Goal: Information Seeking & Learning: Learn about a topic

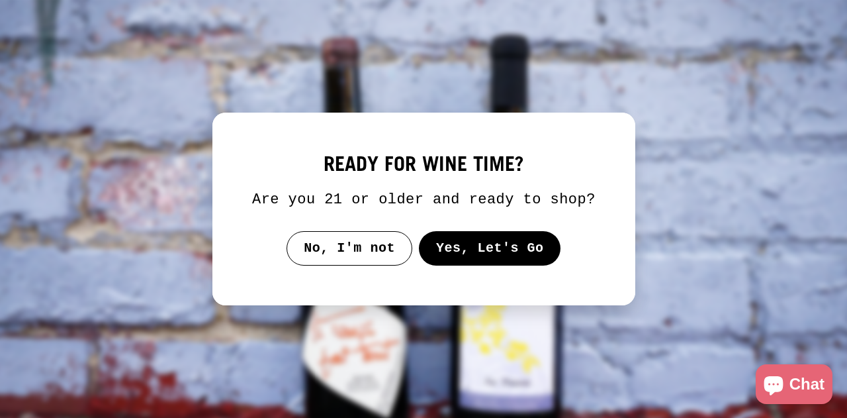
click at [489, 247] on button "Yes, Let's Go" at bounding box center [489, 248] width 142 height 34
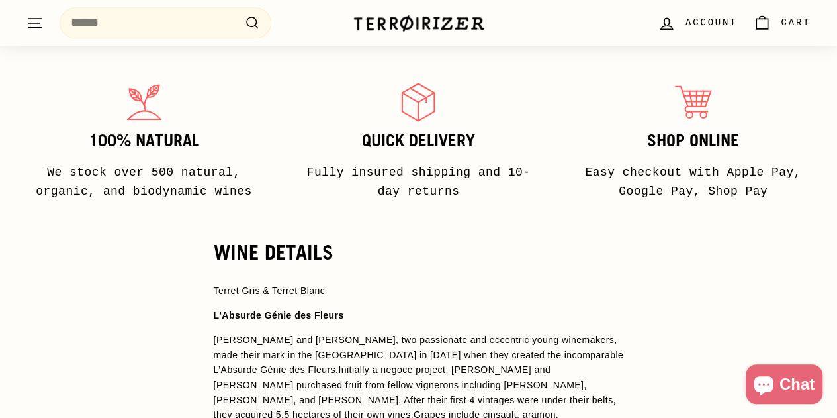
scroll to position [861, 0]
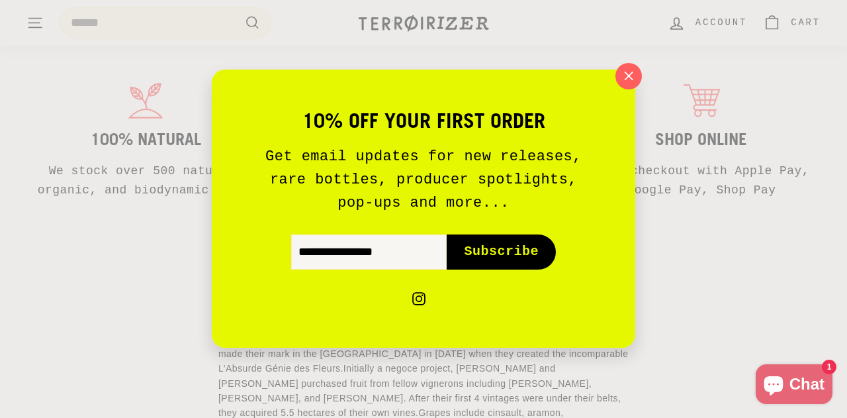
click at [645, 79] on div "10% off your first order Get email updates for new releases, rare bottles, prod…" at bounding box center [423, 209] width 847 height 418
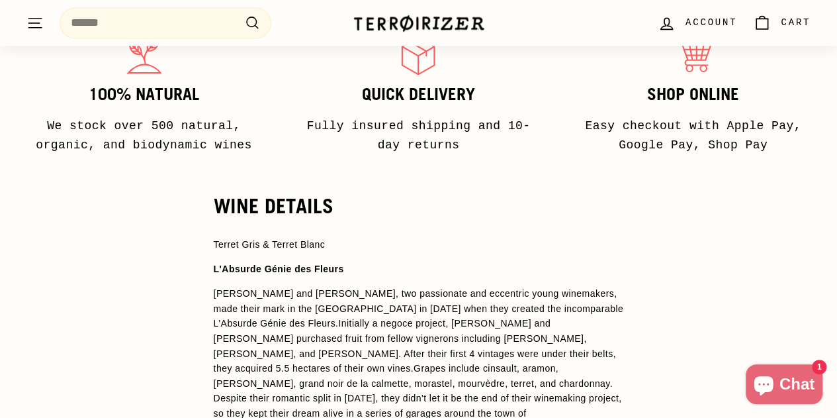
scroll to position [927, 0]
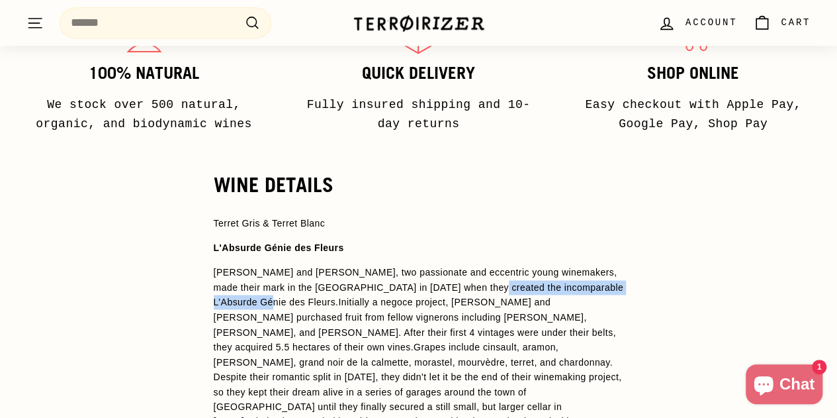
drag, startPoint x: 240, startPoint y: 285, endPoint x: 459, endPoint y: 266, distance: 219.9
click at [459, 267] on span "[PERSON_NAME] and [PERSON_NAME], two passionate and eccentric young winemakers,…" at bounding box center [419, 383] width 410 height 233
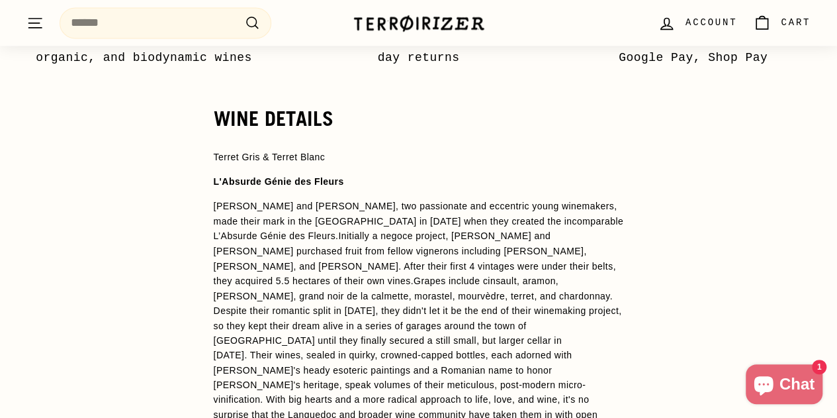
click at [563, 259] on span "[PERSON_NAME] and [PERSON_NAME], two passionate and eccentric young winemakers,…" at bounding box center [419, 317] width 410 height 233
drag, startPoint x: 513, startPoint y: 203, endPoint x: 237, endPoint y: 218, distance: 276.4
click at [237, 218] on span "[PERSON_NAME] and [PERSON_NAME], two passionate and eccentric young winemakers,…" at bounding box center [419, 317] width 410 height 233
copy span "L’Absurde Génie des Fleurs"
